Goal: Use online tool/utility: Use online tool/utility

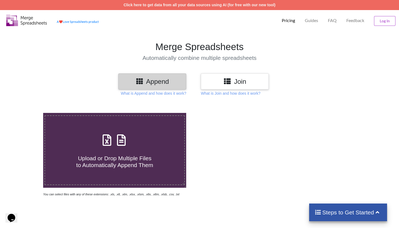
click at [240, 83] on h3 "Join" at bounding box center [235, 81] width 60 height 8
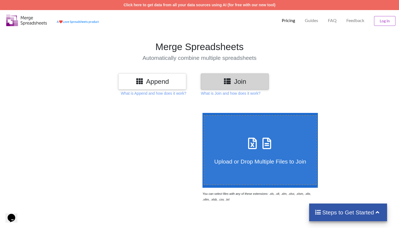
click at [276, 155] on h4 "Upload or Drop Multiple Files to Join" at bounding box center [260, 158] width 112 height 14
click at [201, 113] on input "Upload or Drop Multiple Files to Join" at bounding box center [201, 113] width 0 height 0
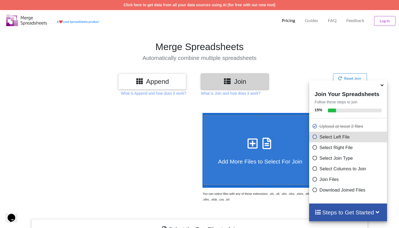
scroll to position [185, 0]
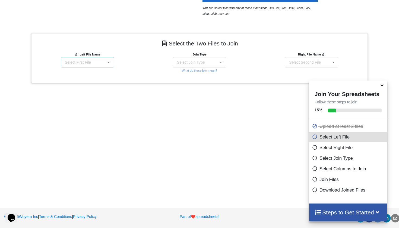
click at [102, 66] on div "Select First File matters [DATE] [DATE].csv Matter balance summary (08_25_2025)…" at bounding box center [87, 62] width 53 height 10
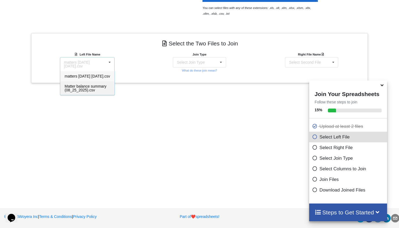
click at [91, 92] on span "Matter balance summary (08_25_2025).csv" at bounding box center [86, 88] width 42 height 8
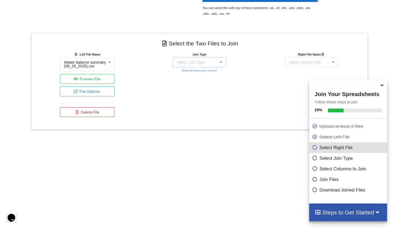
click at [206, 63] on div "Select Join Type INNER JOIN LEFT JOIN RIGHT JOIN FULL JOIN" at bounding box center [199, 62] width 53 height 10
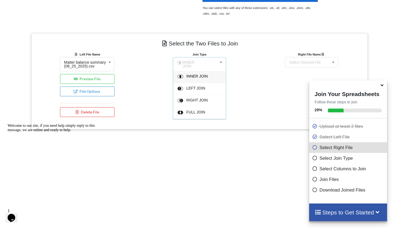
click at [193, 77] on div "INNER JOIN" at bounding box center [202, 77] width 33 height 6
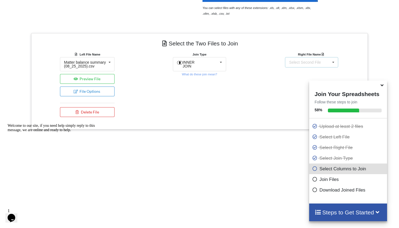
click at [311, 59] on div "Select Second File matters [DATE] [DATE].csv Matter balance summary (08_25_2025…" at bounding box center [311, 62] width 53 height 10
click at [303, 78] on span "matters [DATE] [DATE].csv" at bounding box center [312, 76] width 46 height 4
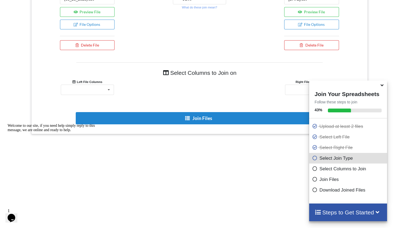
scroll to position [275, 0]
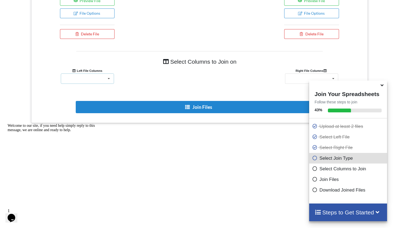
click at [98, 84] on div "Responsible Attorney Client Accounts Receivable Time In Progress Expense In Pro…" at bounding box center [87, 78] width 53 height 10
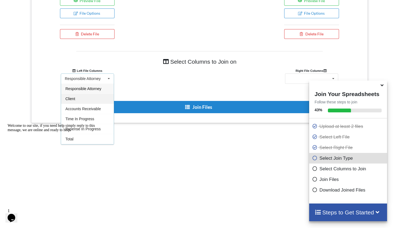
click at [83, 101] on div "Client" at bounding box center [87, 98] width 53 height 10
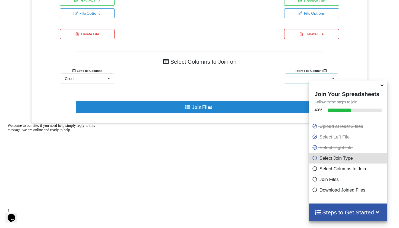
click at [298, 82] on div "Client Name Client Location Minimum Threshold Refill Request Due Hold/Lock No R…" at bounding box center [311, 78] width 53 height 10
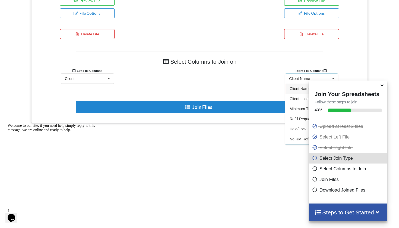
click at [297, 91] on span "Client Name" at bounding box center [300, 88] width 21 height 4
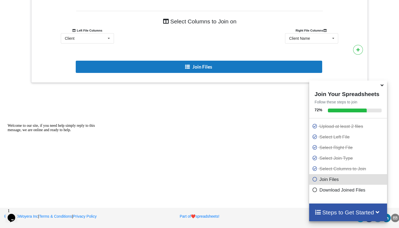
scroll to position [318, 0]
click at [202, 69] on button "Join Files" at bounding box center [199, 67] width 247 height 12
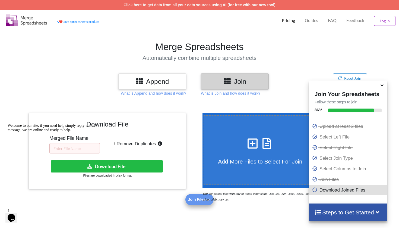
scroll to position [0, 0]
click at [63, 132] on div "Welcome to our site, if you need help simply reply to this message, we are onli…" at bounding box center [57, 127] width 98 height 9
click at [73, 132] on div "Welcome to our site, if you need help simply reply to this message, we are onli…" at bounding box center [57, 127] width 98 height 9
click at [80, 132] on div "Welcome to our site, if you need help simply reply to this message, we are onli…" at bounding box center [57, 127] width 98 height 9
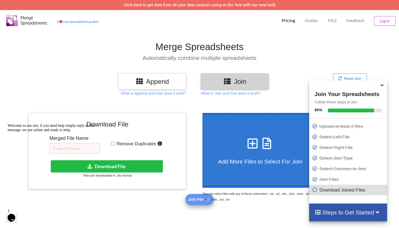
click at [382, 87] on icon at bounding box center [382, 84] width 6 height 5
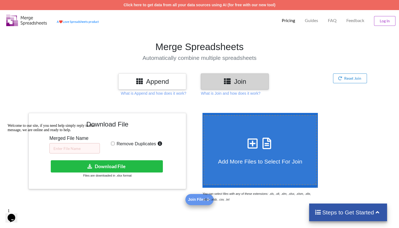
click at [81, 132] on div "Welcome to our site, if you need help simply reply to this message, we are onli…" at bounding box center [57, 127] width 98 height 9
click at [77, 132] on div "Welcome to our site, if you need help simply reply to this message, we are onli…" at bounding box center [57, 127] width 98 height 9
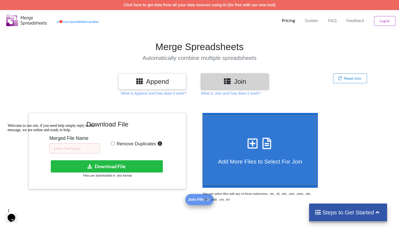
click at [81, 132] on div "Welcome to our site, if you need help simply reply to this message, we are onli…" at bounding box center [57, 127] width 98 height 9
click at [8, 123] on icon "Chat attention grabber" at bounding box center [8, 123] width 0 height 0
click at [77, 147] on input "text" at bounding box center [74, 148] width 51 height 10
type input "08.25 RM"
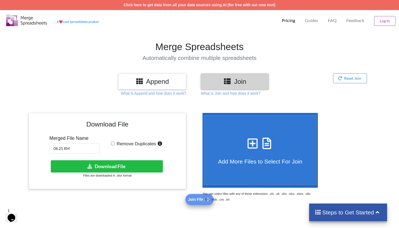
click at [114, 142] on input "Remove Duplicates" at bounding box center [113, 143] width 4 height 4
checkbox input "true"
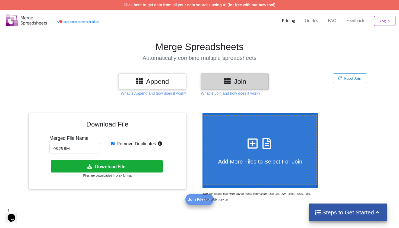
click at [121, 163] on button "Download File" at bounding box center [107, 166] width 112 height 12
